Goal: Task Accomplishment & Management: Manage account settings

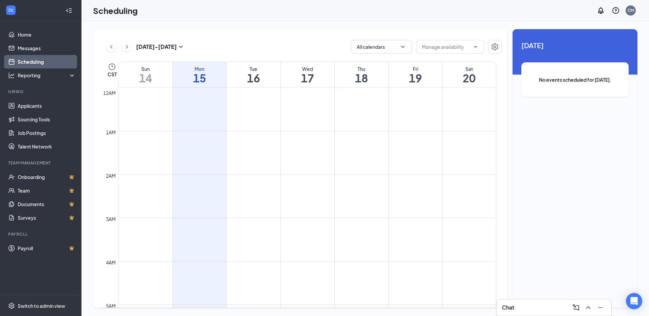
scroll to position [334, 0]
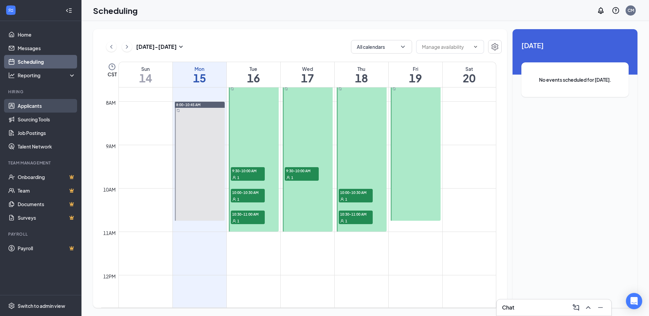
click at [32, 101] on link "Applicants" at bounding box center [47, 106] width 58 height 14
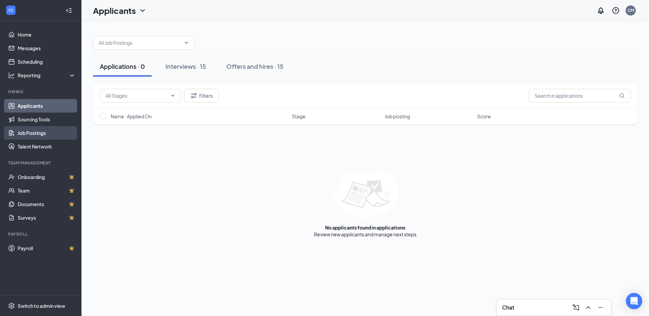
click at [36, 133] on link "Job Postings" at bounding box center [47, 133] width 58 height 14
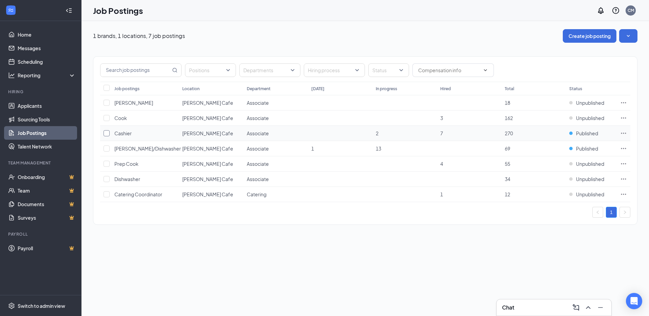
click at [107, 134] on input "checkbox" at bounding box center [107, 133] width 6 height 6
checkbox input "true"
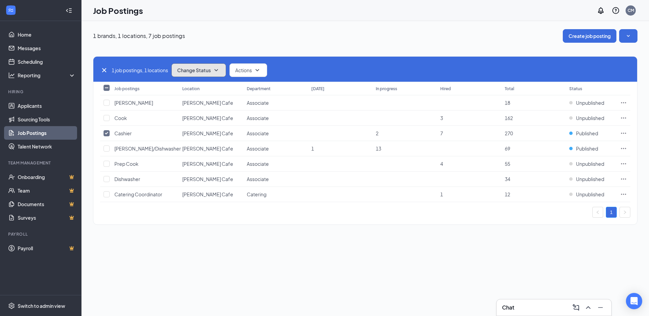
click at [210, 70] on span "Change Status" at bounding box center [194, 70] width 34 height 5
click at [195, 102] on span "Unpublish" at bounding box center [190, 103] width 22 height 7
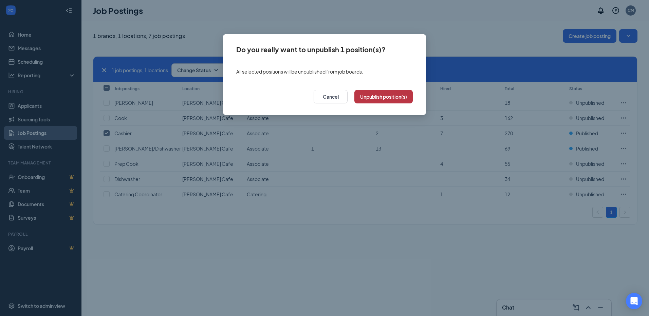
click at [393, 93] on button "Unpublish position(s)" at bounding box center [383, 97] width 58 height 14
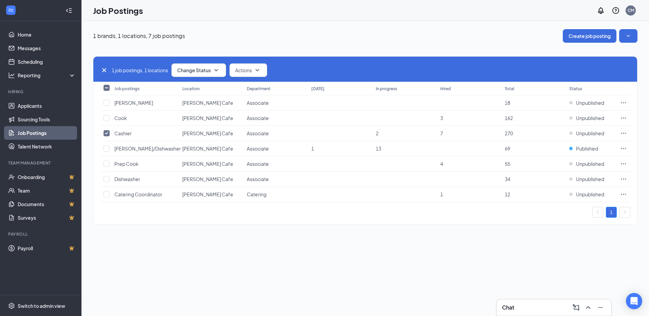
click at [311, 26] on div "1 brands, 1 locations, 7 job postings Create job posting 1 job postings, 1 loca…" at bounding box center [364, 130] width 567 height 219
